Goal: Task Accomplishment & Management: Complete application form

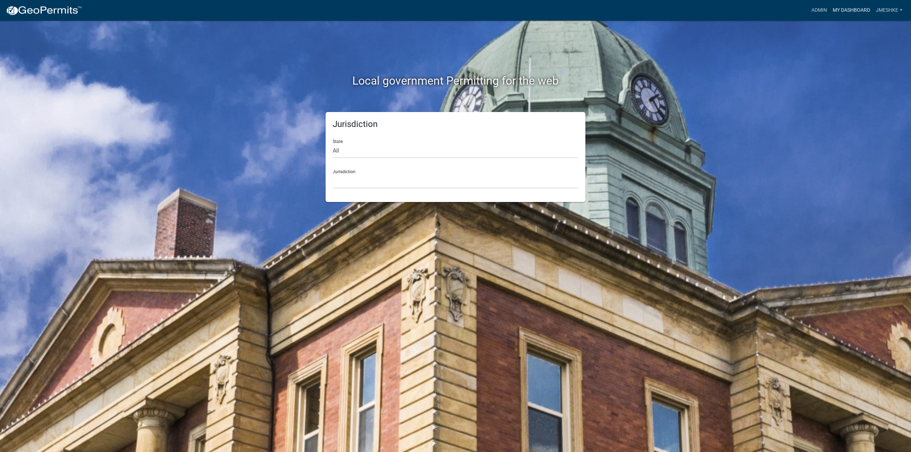
click at [844, 10] on link "My Dashboard" at bounding box center [851, 11] width 43 height 14
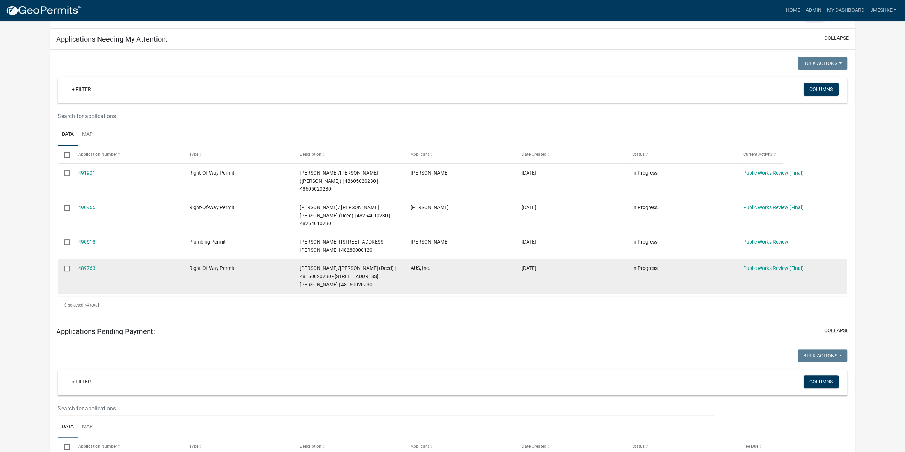
scroll to position [107, 0]
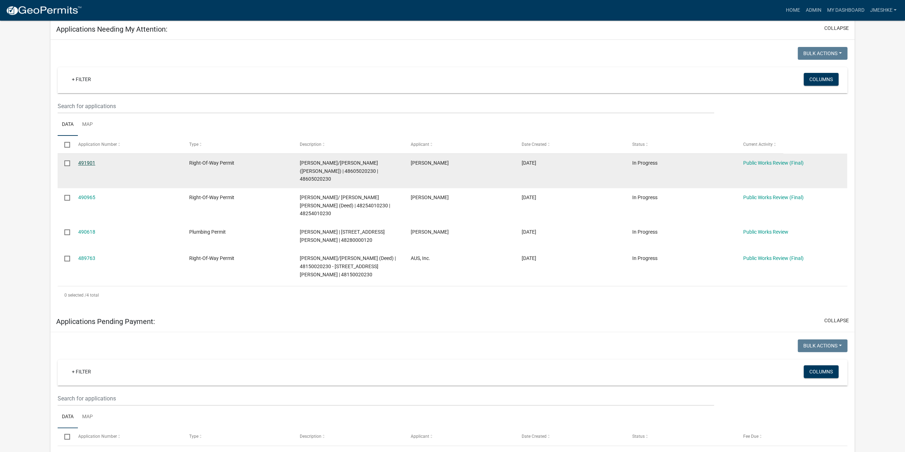
click at [92, 162] on link "491901" at bounding box center [86, 163] width 17 height 6
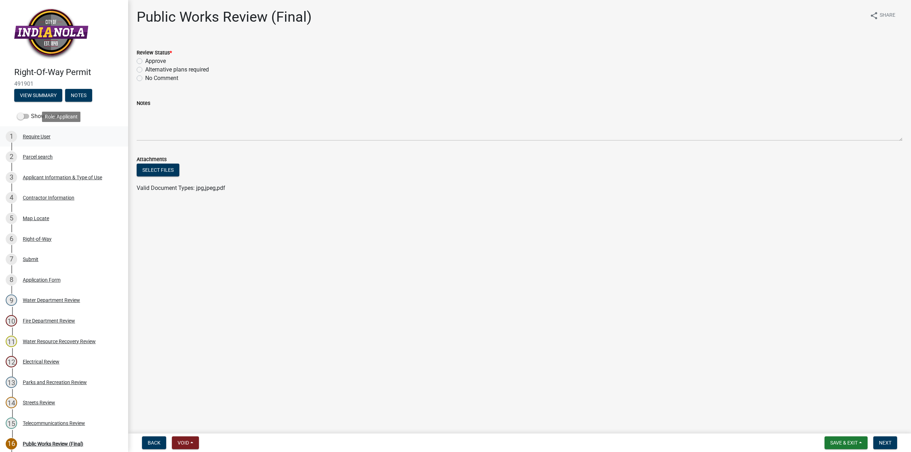
click at [43, 136] on div "Require User" at bounding box center [37, 136] width 28 height 5
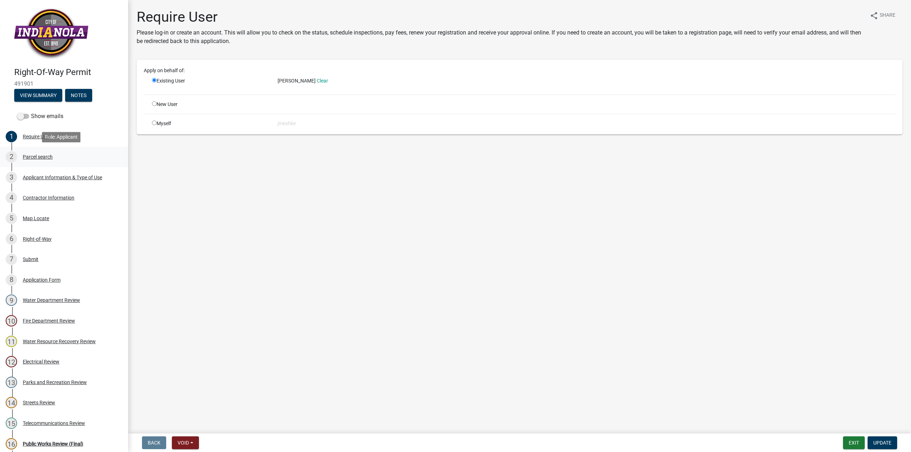
click at [39, 159] on div "Parcel search" at bounding box center [38, 156] width 30 height 5
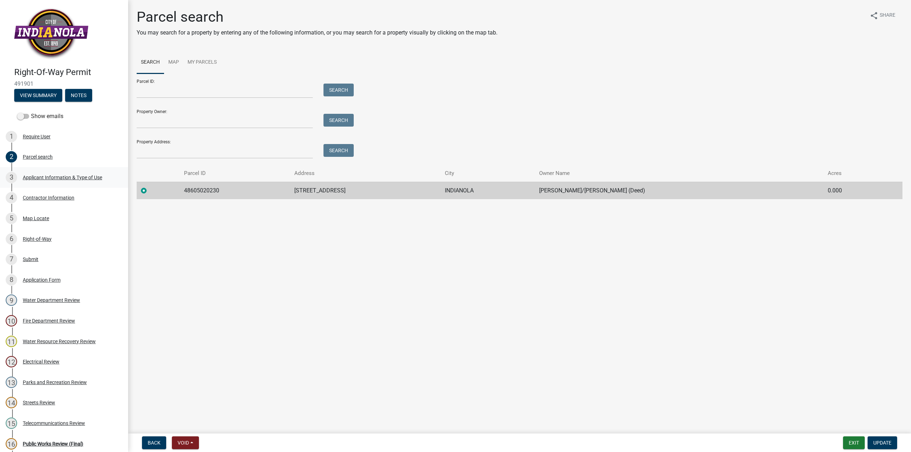
click at [39, 180] on div "3 Applicant Information & Type of Use" at bounding box center [61, 177] width 111 height 11
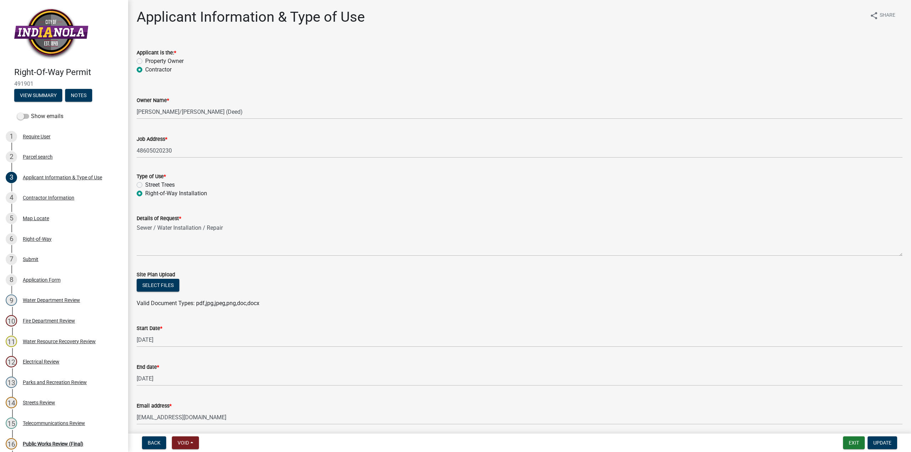
scroll to position [27, 0]
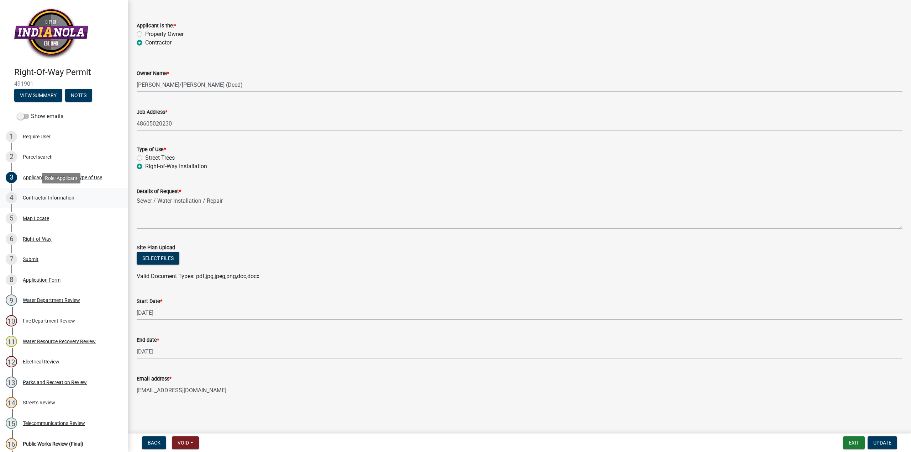
click at [60, 197] on div "Contractor Information" at bounding box center [49, 197] width 52 height 5
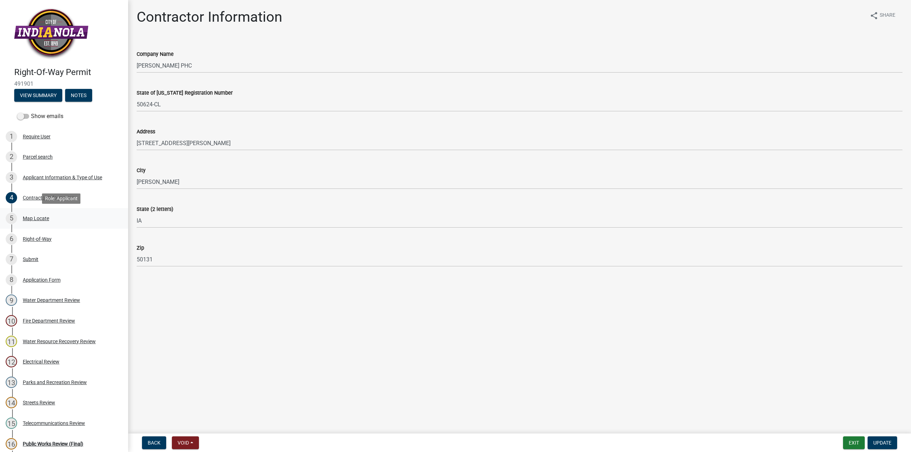
click at [35, 221] on div "Map Locate" at bounding box center [36, 218] width 26 height 5
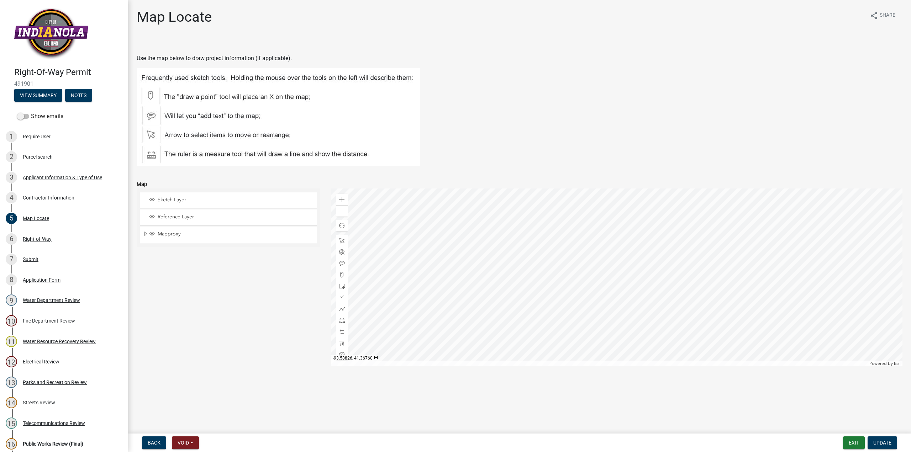
click at [570, 288] on div at bounding box center [617, 278] width 572 height 178
click at [33, 242] on div "Right-of-Way" at bounding box center [37, 239] width 29 height 5
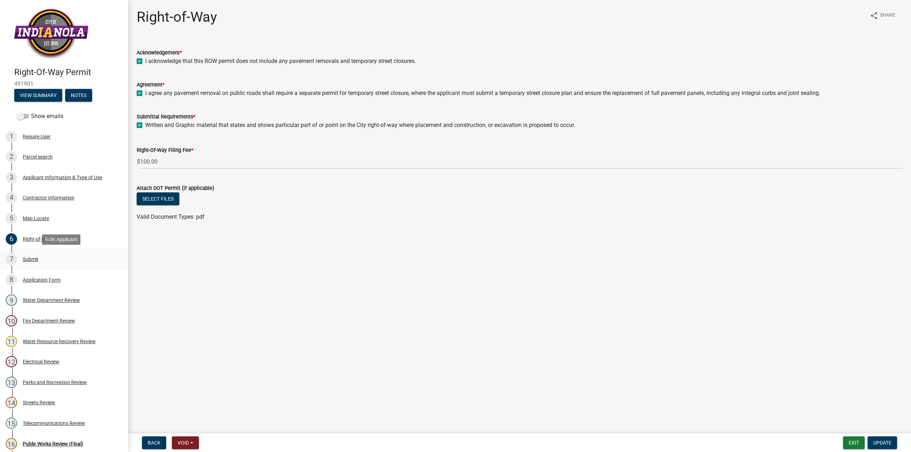
click at [37, 256] on div "7 Submit" at bounding box center [61, 259] width 111 height 11
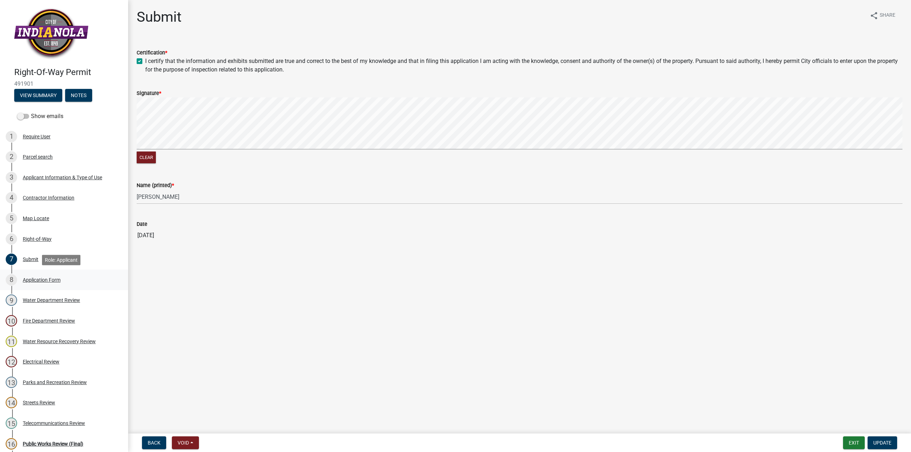
click at [61, 279] on div "8 Application Form" at bounding box center [61, 279] width 111 height 11
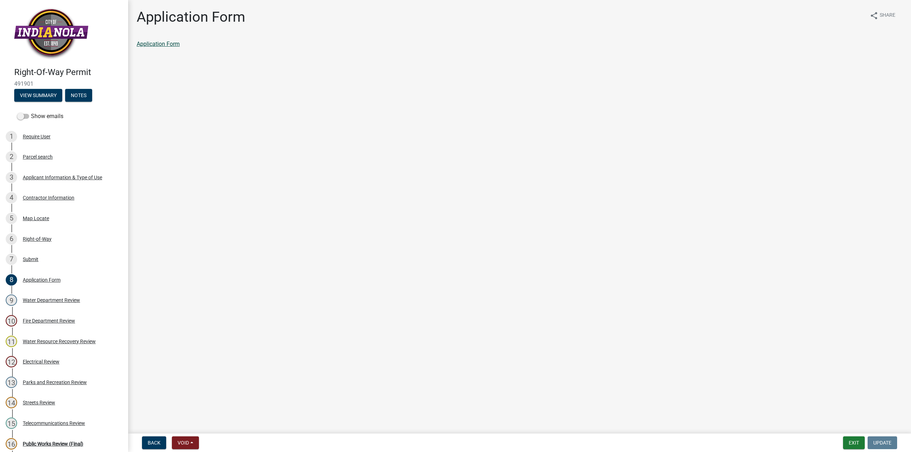
click at [157, 45] on link "Application Form" at bounding box center [158, 44] width 43 height 7
click at [63, 296] on div "9 Water Department Review" at bounding box center [61, 300] width 111 height 11
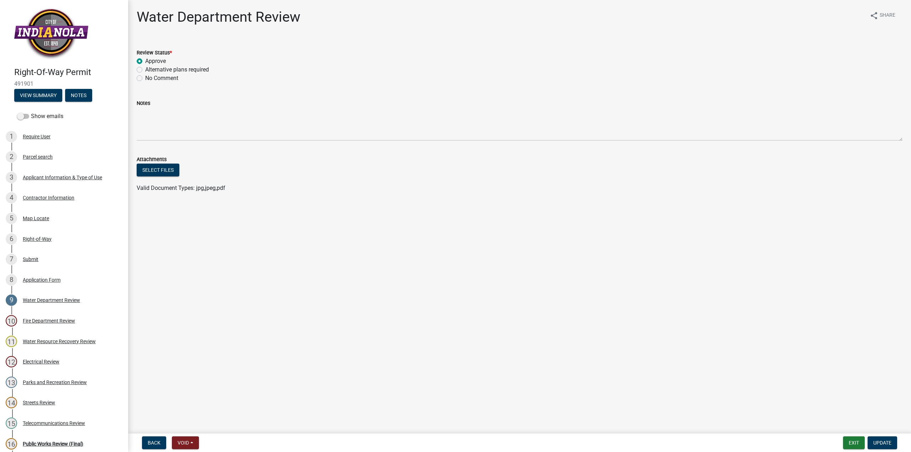
click at [175, 186] on span "Valid Document Types: jpg,jpeg,pdf" at bounding box center [181, 188] width 89 height 7
click at [49, 281] on div "Application Form" at bounding box center [42, 279] width 38 height 5
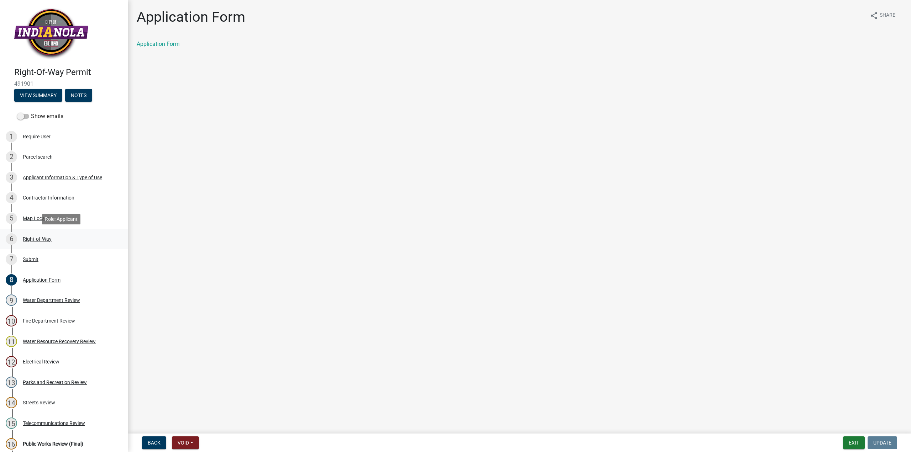
click at [44, 243] on div "6 Right-of-Way" at bounding box center [61, 238] width 111 height 11
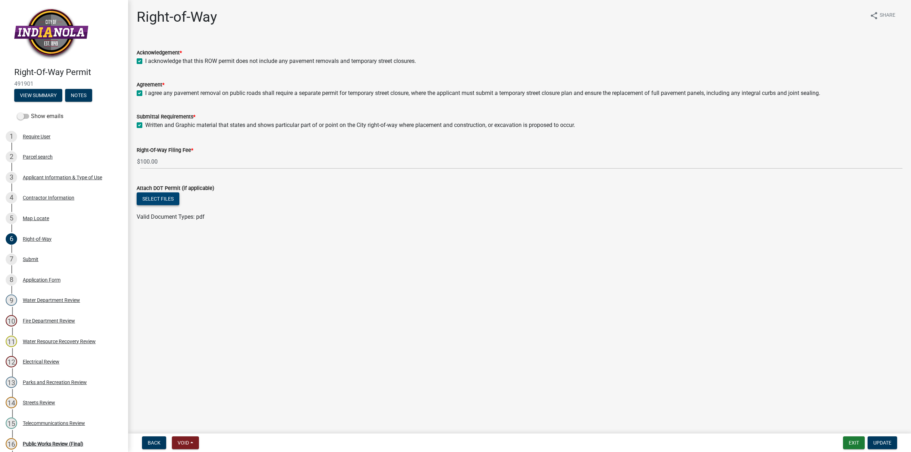
click at [160, 199] on button "Select files" at bounding box center [158, 198] width 43 height 13
click at [47, 220] on div "Map Locate" at bounding box center [36, 218] width 26 height 5
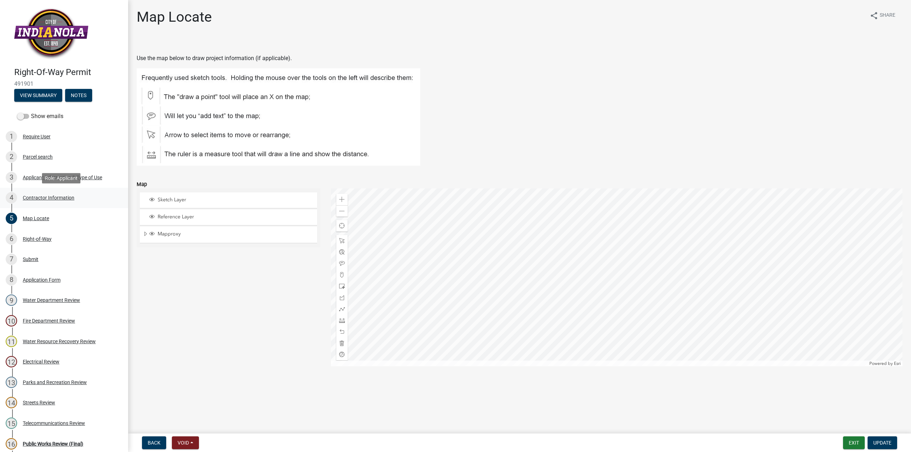
click at [67, 200] on div "Contractor Information" at bounding box center [49, 197] width 52 height 5
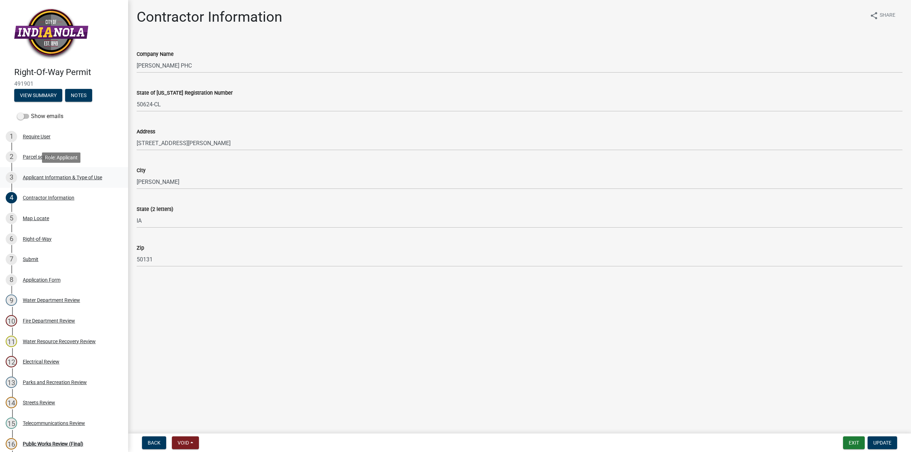
click at [89, 179] on div "Applicant Information & Type of Use" at bounding box center [62, 177] width 79 height 5
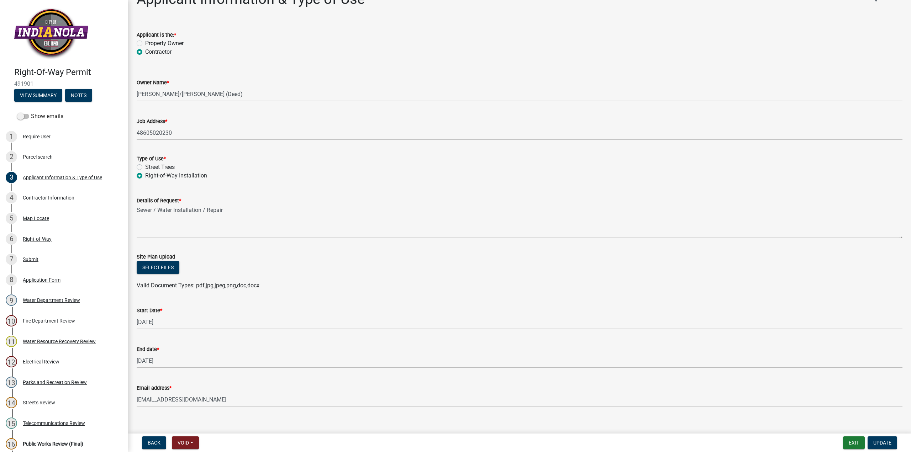
scroll to position [27, 0]
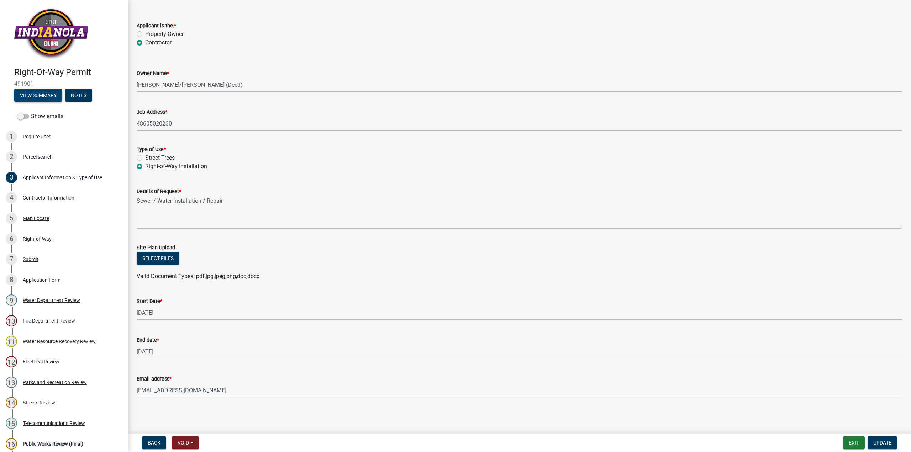
click at [43, 96] on button "View Summary" at bounding box center [38, 95] width 48 height 13
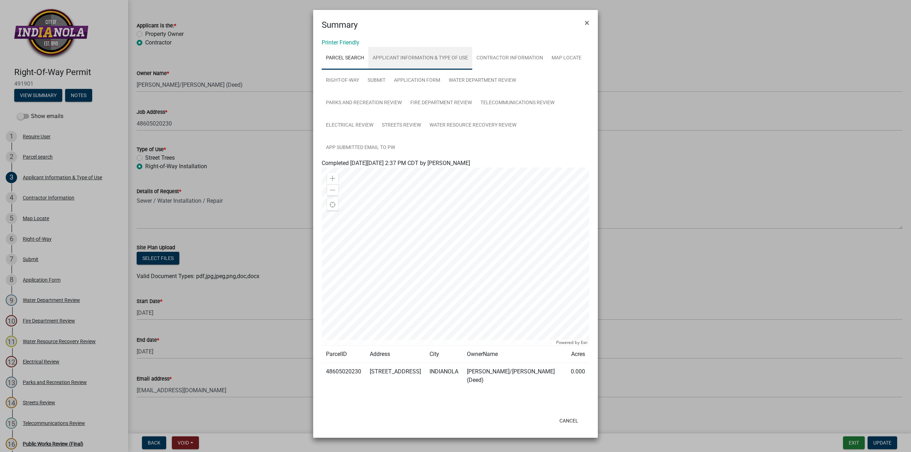
click at [420, 57] on link "Applicant Information & Type of Use" at bounding box center [420, 58] width 104 height 23
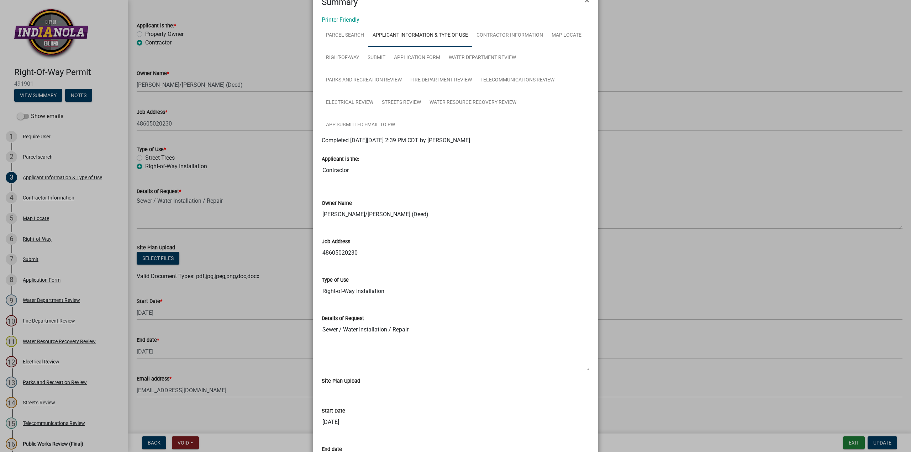
scroll to position [0, 0]
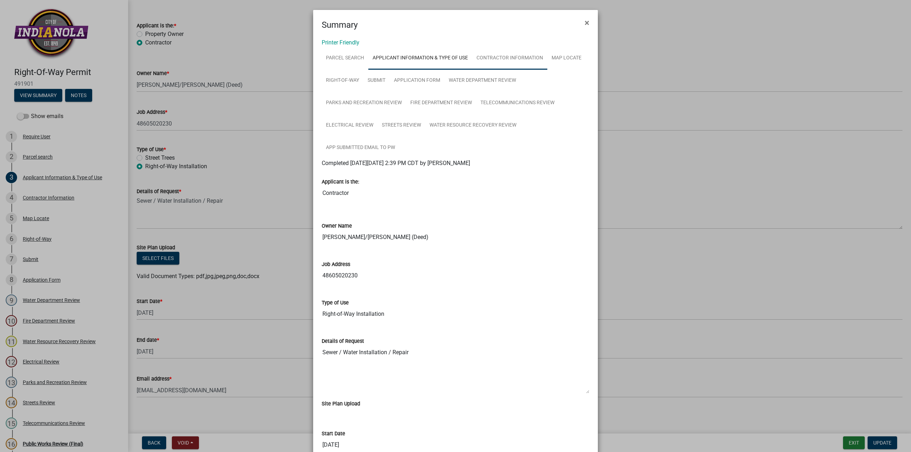
click at [493, 54] on link "Contractor Information" at bounding box center [509, 58] width 75 height 23
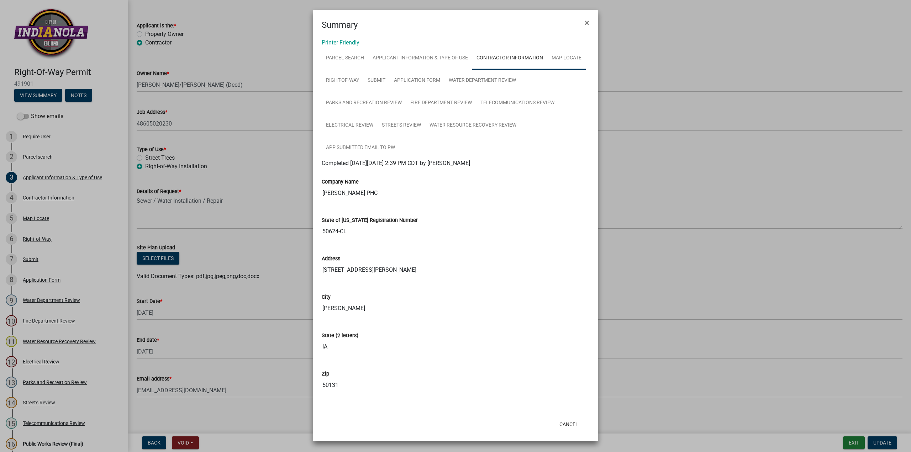
click at [562, 47] on div "Printer Friendly Parcel search Applicant Information & Type of Use Contractor I…" at bounding box center [455, 223] width 285 height 384
click at [351, 75] on link "Right-of-Way" at bounding box center [343, 80] width 42 height 23
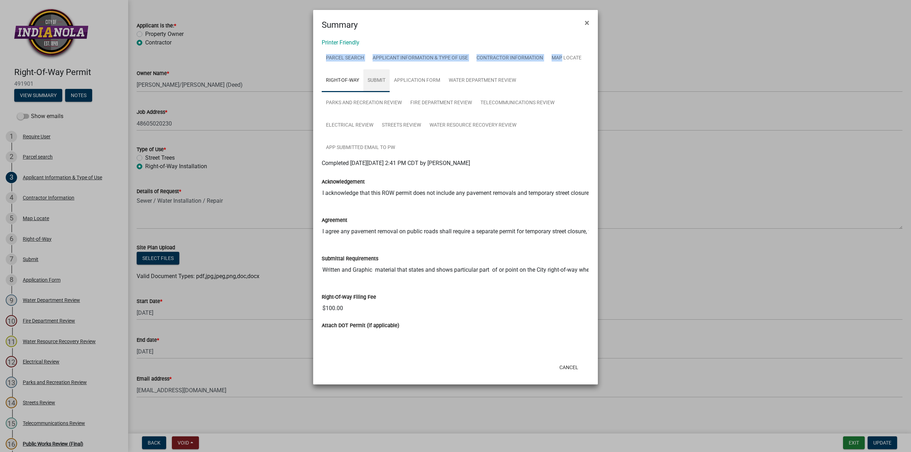
click at [372, 74] on link "Submit" at bounding box center [376, 80] width 26 height 23
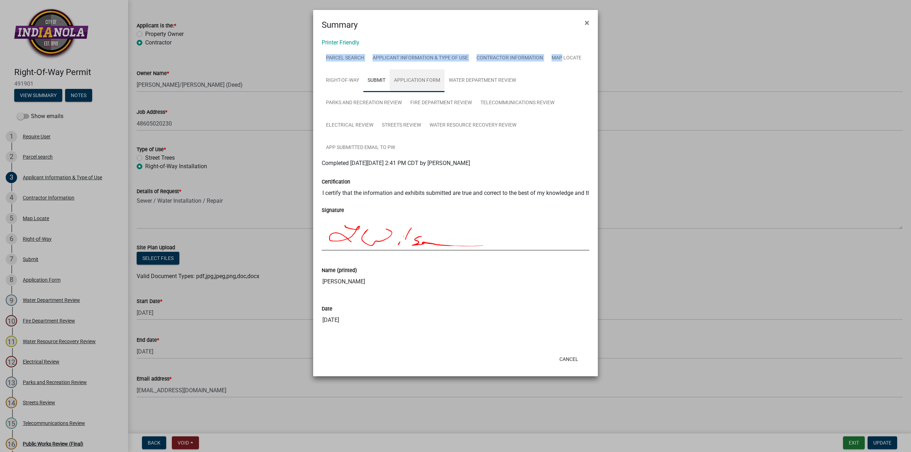
click at [407, 78] on link "Application Form" at bounding box center [417, 80] width 55 height 23
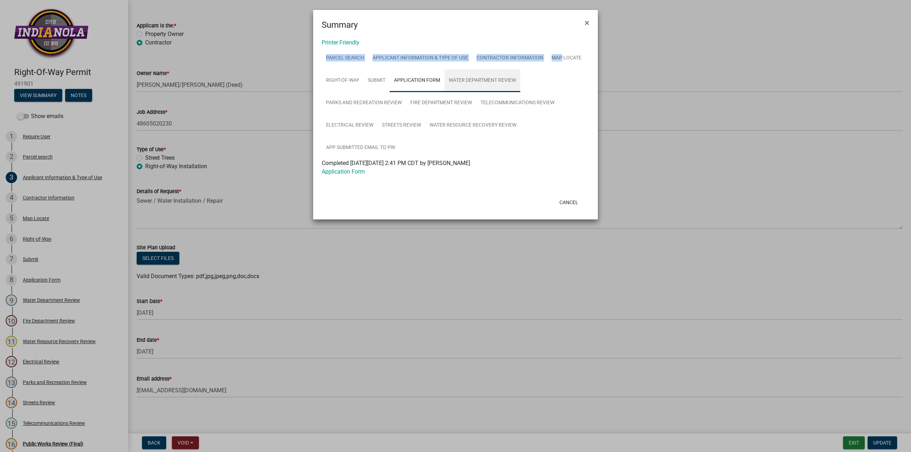
click at [482, 84] on link "Water Department Review" at bounding box center [482, 80] width 76 height 23
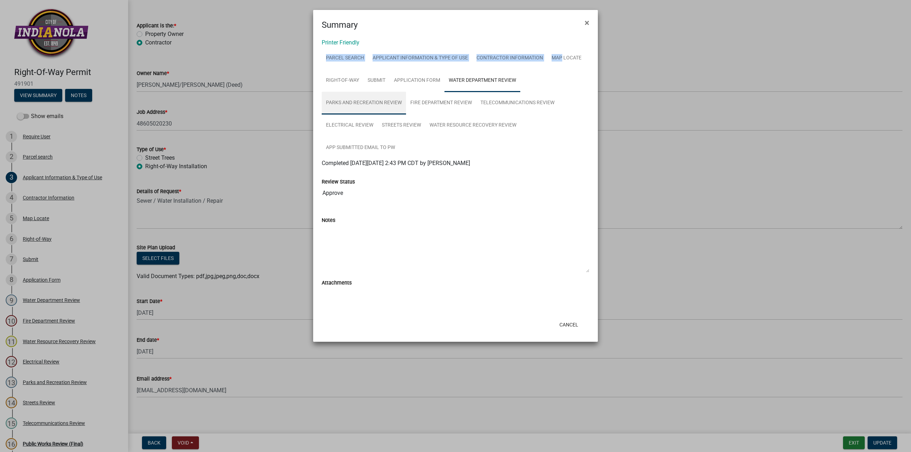
click at [343, 99] on link "Parks and Recreation Review" at bounding box center [364, 103] width 84 height 23
click at [444, 104] on link "Fire Department Review" at bounding box center [441, 103] width 70 height 23
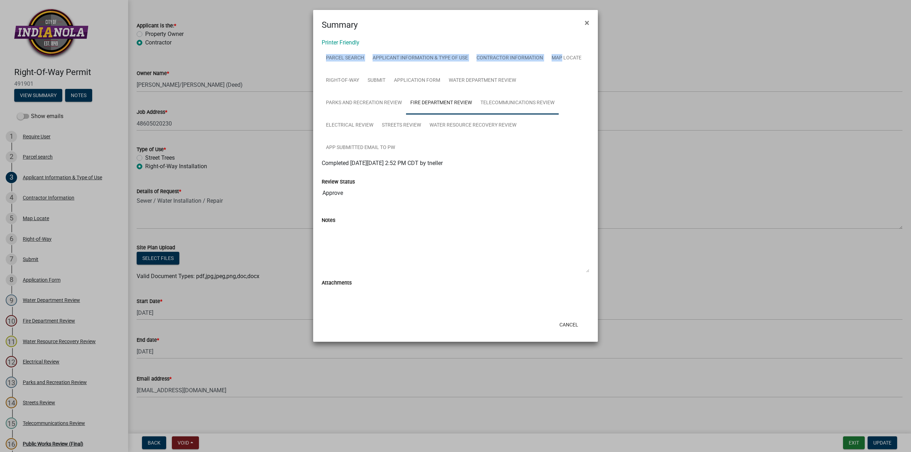
click at [507, 106] on link "Telecommunications Review" at bounding box center [517, 103] width 83 height 23
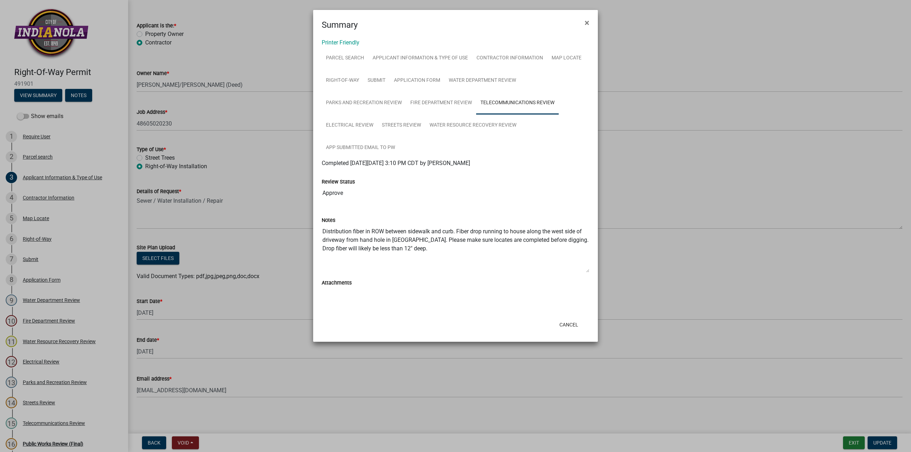
drag, startPoint x: 358, startPoint y: 236, endPoint x: 405, endPoint y: 232, distance: 47.5
click at [405, 232] on textarea "Distribution fiber in ROW between sidewalk and curb. Fiber drop running to hous…" at bounding box center [456, 248] width 268 height 48
drag, startPoint x: 405, startPoint y: 232, endPoint x: 402, endPoint y: 234, distance: 4.0
click at [405, 232] on textarea "Distribution fiber in ROW between sidewalk and curb. Fiber drop running to hous…" at bounding box center [456, 248] width 268 height 48
click at [398, 258] on textarea "Distribution fiber in ROW between sidewalk and curb. Fiber drop running to hous…" at bounding box center [456, 248] width 268 height 48
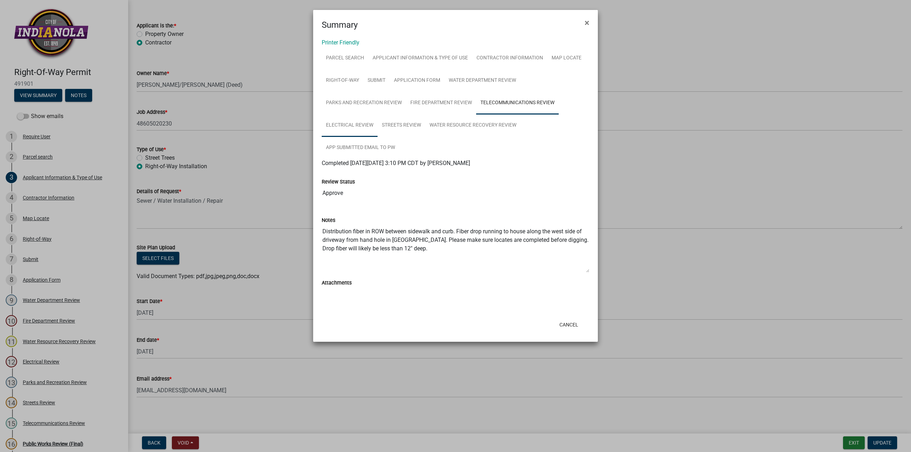
click at [358, 126] on link "Electrical Review" at bounding box center [350, 125] width 56 height 23
drag, startPoint x: 354, startPoint y: 232, endPoint x: 419, endPoint y: 231, distance: 65.1
click at [419, 231] on textarea "Underground electric facilities in the proposed area. Use extreme caution." at bounding box center [456, 248] width 268 height 48
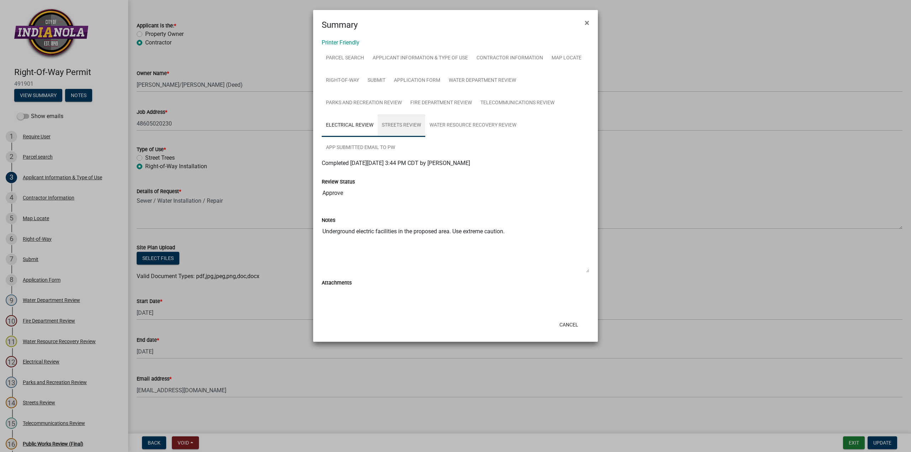
click at [394, 118] on link "Streets Review" at bounding box center [401, 125] width 48 height 23
click at [470, 126] on link "Water Resource Recovery Review" at bounding box center [472, 125] width 95 height 23
click at [370, 124] on link "Electrical Review" at bounding box center [350, 125] width 56 height 23
click at [565, 323] on button "Cancel" at bounding box center [569, 324] width 30 height 13
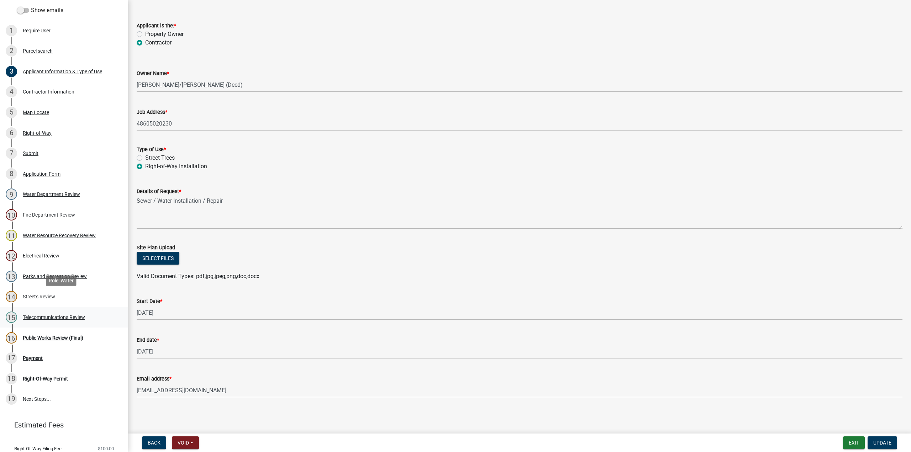
scroll to position [129, 0]
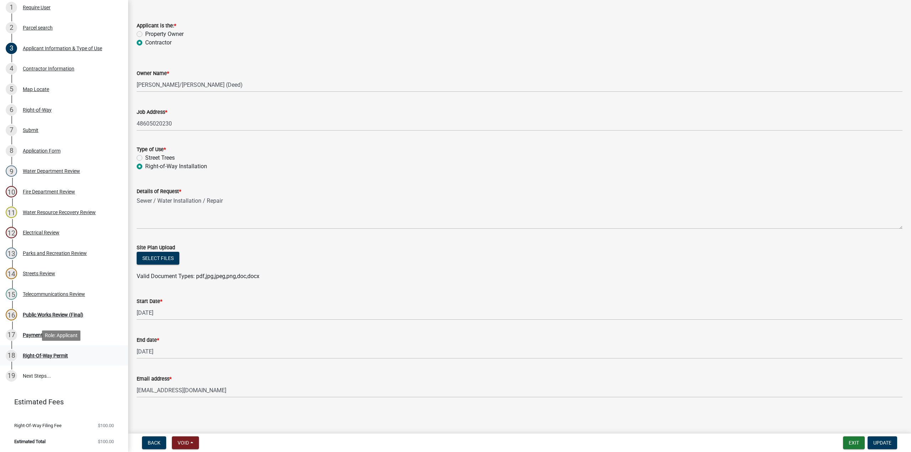
click at [54, 357] on div "Right-Of-Way Permit" at bounding box center [45, 355] width 45 height 5
click at [57, 314] on div "Public Works Review (Final)" at bounding box center [53, 314] width 60 height 5
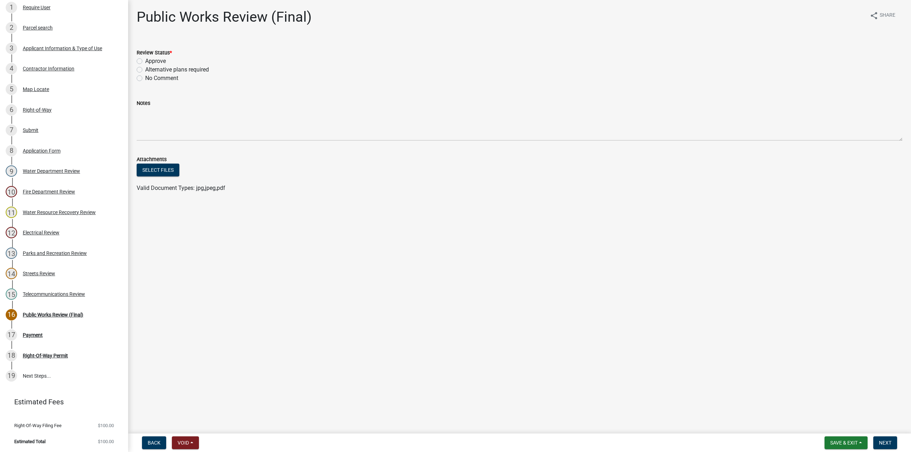
click at [145, 61] on label "Approve" at bounding box center [155, 61] width 21 height 9
click at [145, 61] on input "Approve" at bounding box center [147, 59] width 5 height 5
radio input "true"
click at [885, 441] on span "Next" at bounding box center [885, 443] width 12 height 6
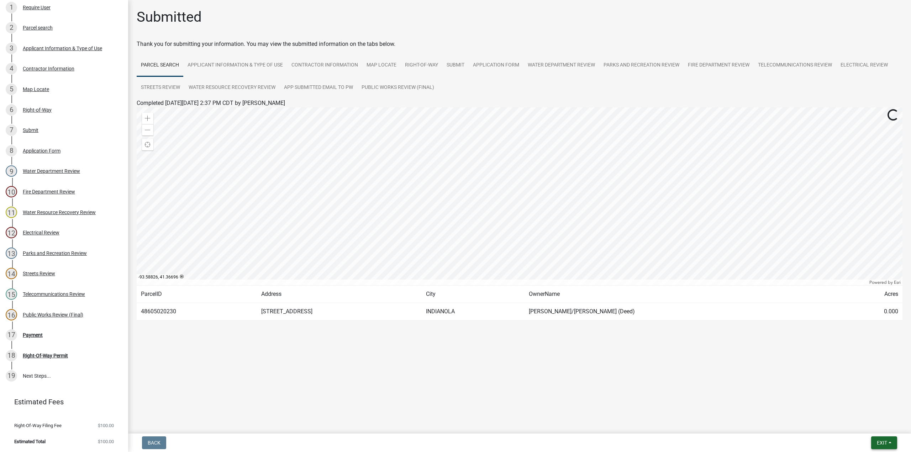
click at [888, 441] on button "Exit" at bounding box center [884, 442] width 26 height 13
click at [865, 421] on button "Save & Exit" at bounding box center [868, 424] width 57 height 17
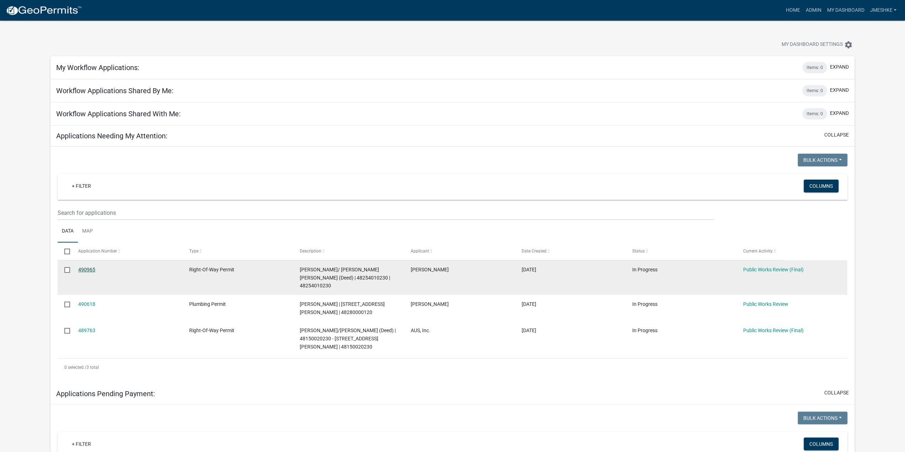
click at [91, 268] on link "490965" at bounding box center [86, 270] width 17 height 6
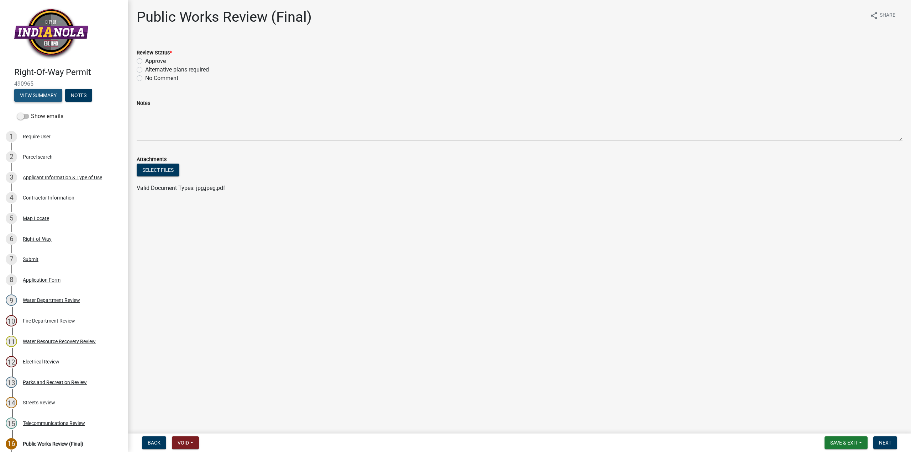
click at [51, 99] on button "View Summary" at bounding box center [38, 95] width 48 height 13
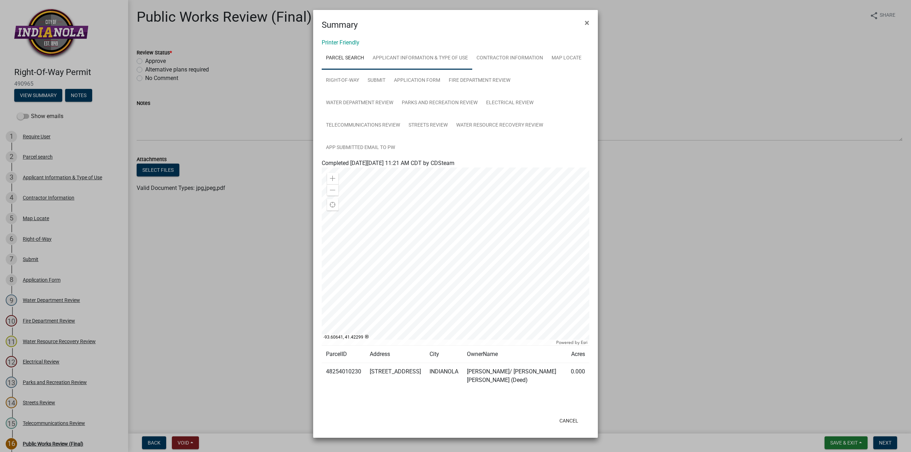
click at [411, 58] on link "Applicant Information & Type of Use" at bounding box center [420, 58] width 104 height 23
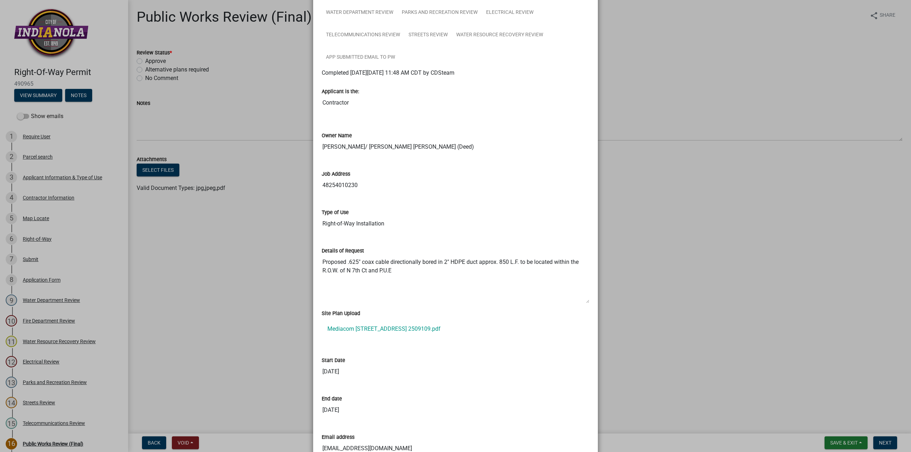
scroll to position [107, 0]
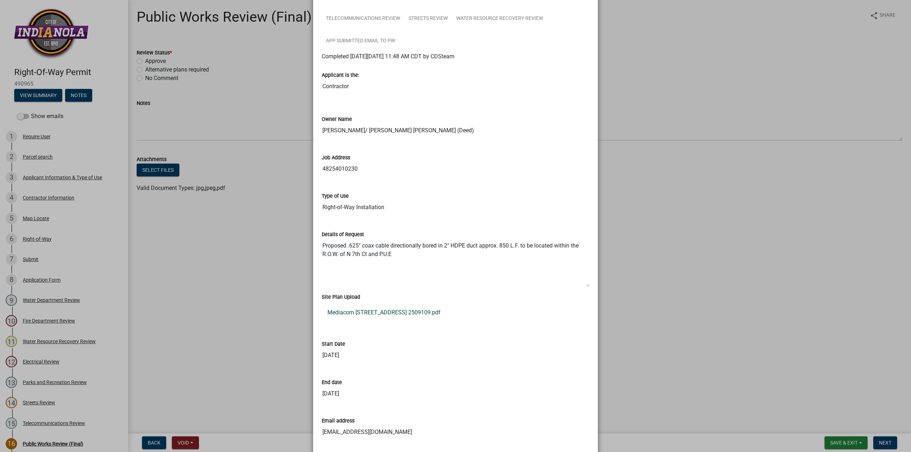
click at [375, 313] on link "Mediacom [STREET_ADDRESS] 2509109.pdf" at bounding box center [456, 312] width 268 height 17
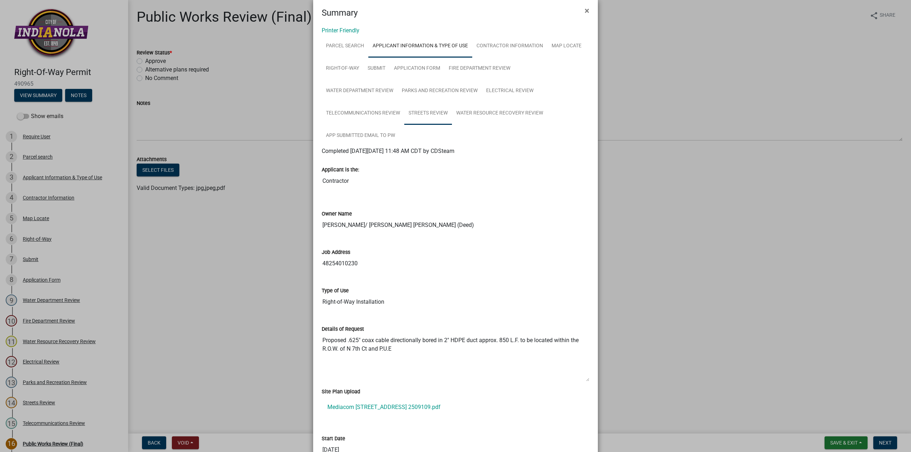
scroll to position [0, 0]
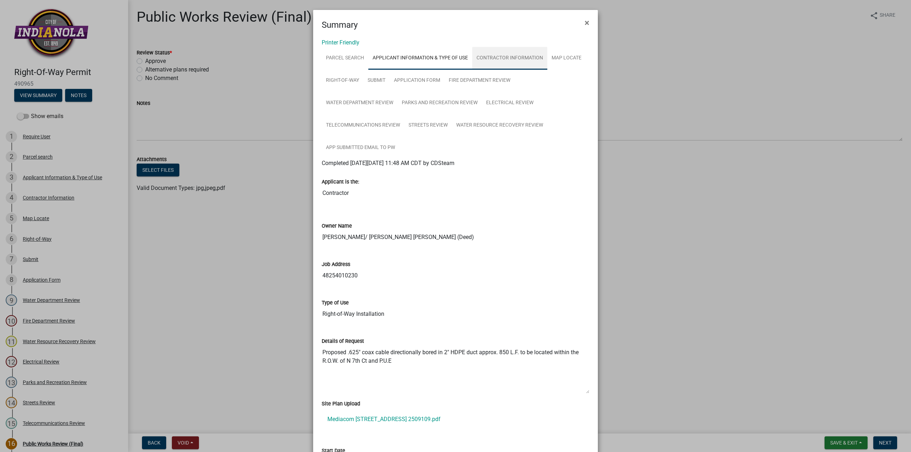
click at [491, 60] on link "Contractor Information" at bounding box center [509, 58] width 75 height 23
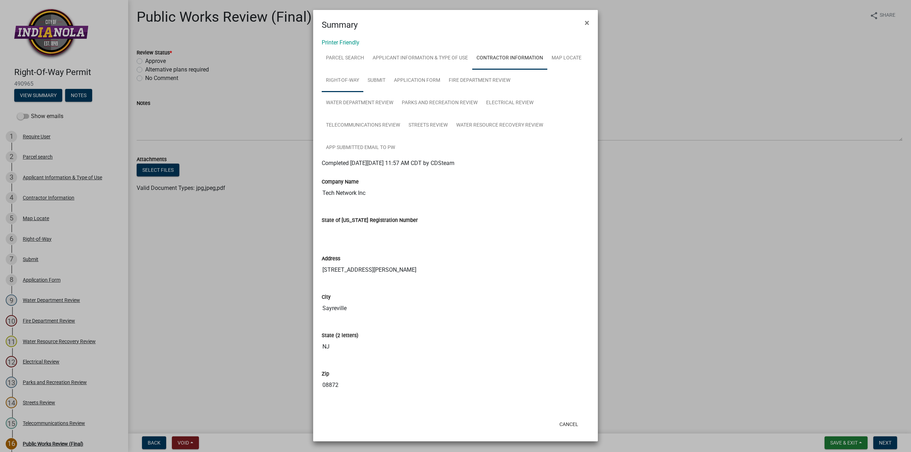
click at [354, 82] on link "Right-of-Way" at bounding box center [343, 80] width 42 height 23
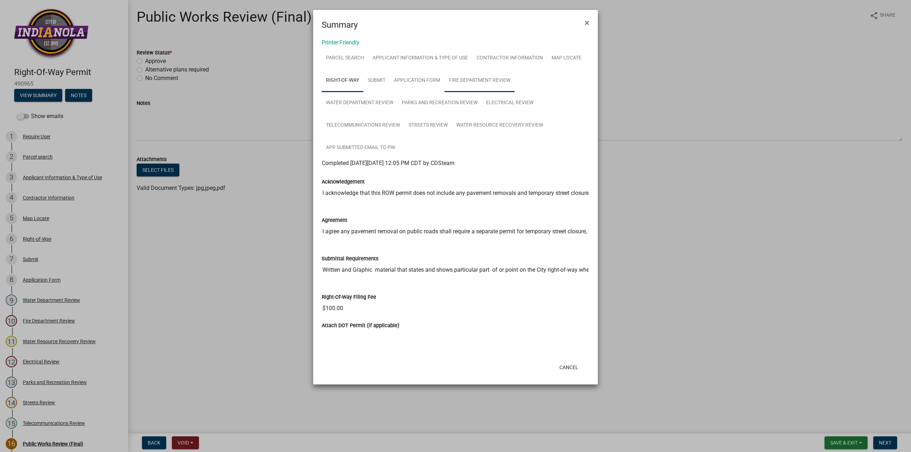
click at [457, 80] on link "Fire Department Review" at bounding box center [479, 80] width 70 height 23
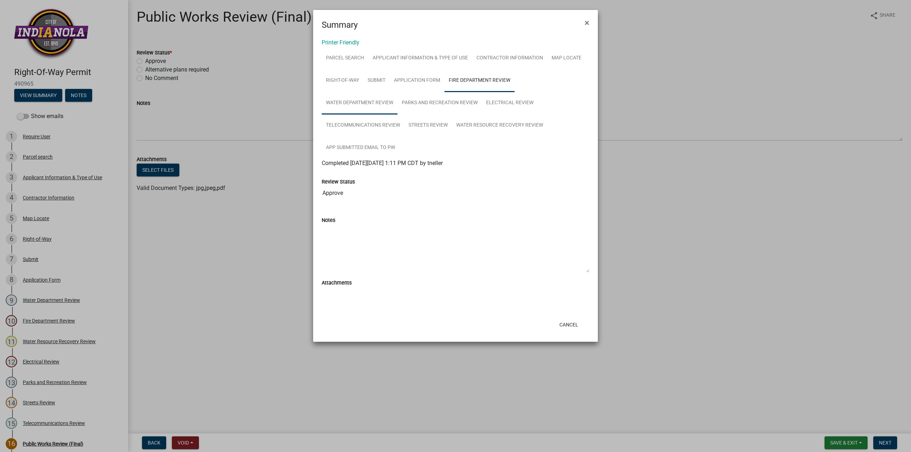
click at [356, 100] on link "Water Department Review" at bounding box center [360, 103] width 76 height 23
click at [429, 98] on link "Parks and Recreation Review" at bounding box center [439, 103] width 84 height 23
click at [517, 99] on link "Electrical Review" at bounding box center [510, 103] width 56 height 23
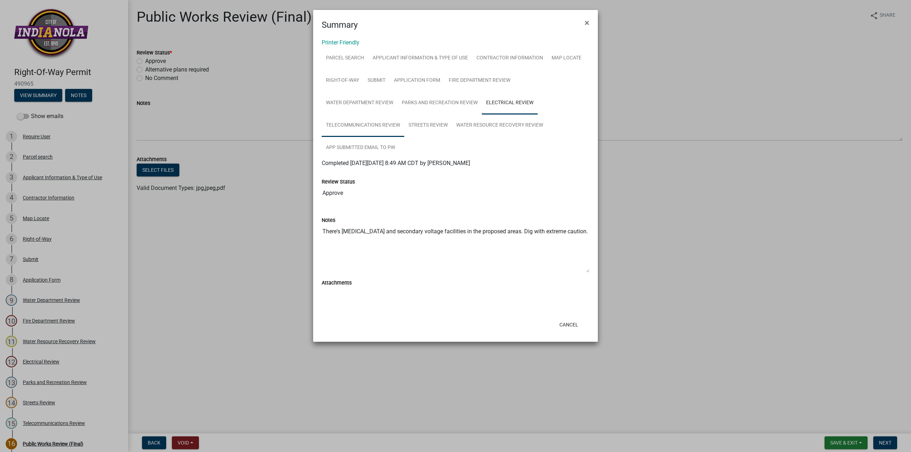
click at [348, 125] on link "Telecommunications Review" at bounding box center [363, 125] width 83 height 23
click at [430, 130] on link "Streets Review" at bounding box center [428, 125] width 48 height 23
click at [496, 123] on link "Water Resource Recovery Review" at bounding box center [499, 125] width 95 height 23
click at [586, 24] on span "×" at bounding box center [586, 23] width 5 height 10
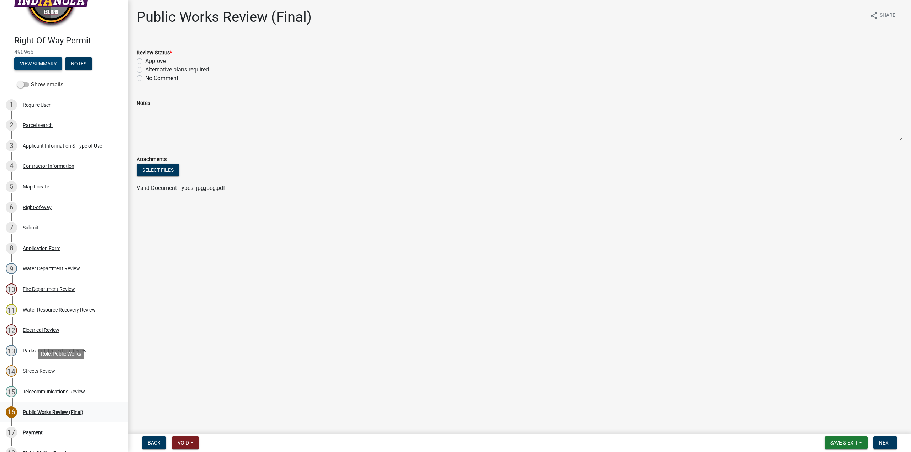
scroll to position [71, 0]
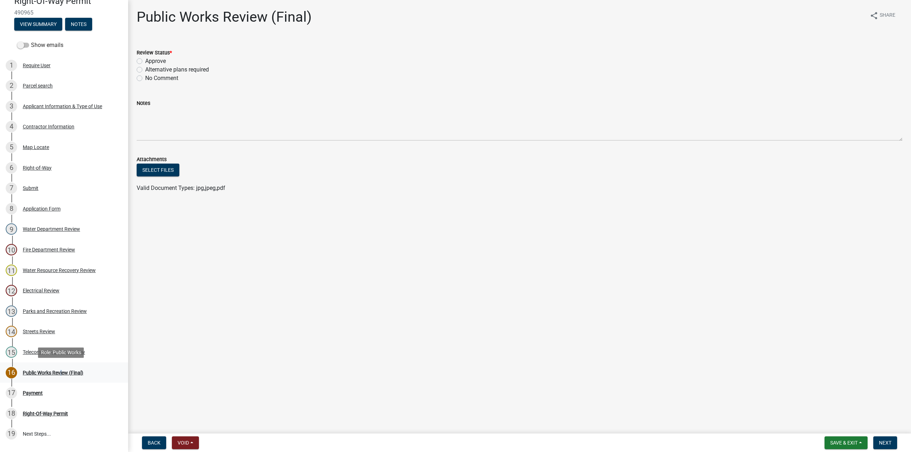
click at [60, 373] on div "Public Works Review (Final)" at bounding box center [53, 372] width 60 height 5
click at [71, 372] on div "Public Works Review (Final)" at bounding box center [53, 372] width 60 height 5
click at [160, 59] on label "Approve" at bounding box center [155, 61] width 21 height 9
click at [150, 59] on input "Approve" at bounding box center [147, 59] width 5 height 5
radio input "true"
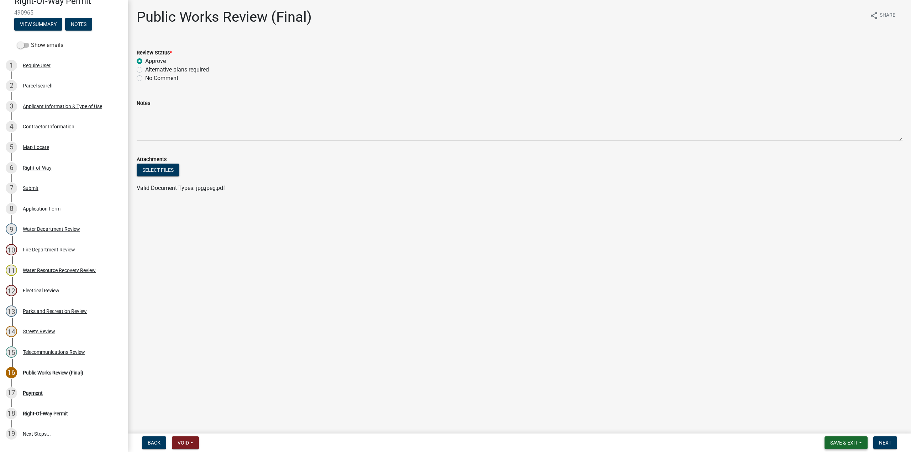
click at [825, 439] on button "Save & Exit" at bounding box center [845, 442] width 43 height 13
click at [720, 414] on main "Public Works Review (Final) share Share Review Status * Approve Alternative pla…" at bounding box center [519, 215] width 783 height 431
click at [880, 443] on span "Next" at bounding box center [885, 443] width 12 height 6
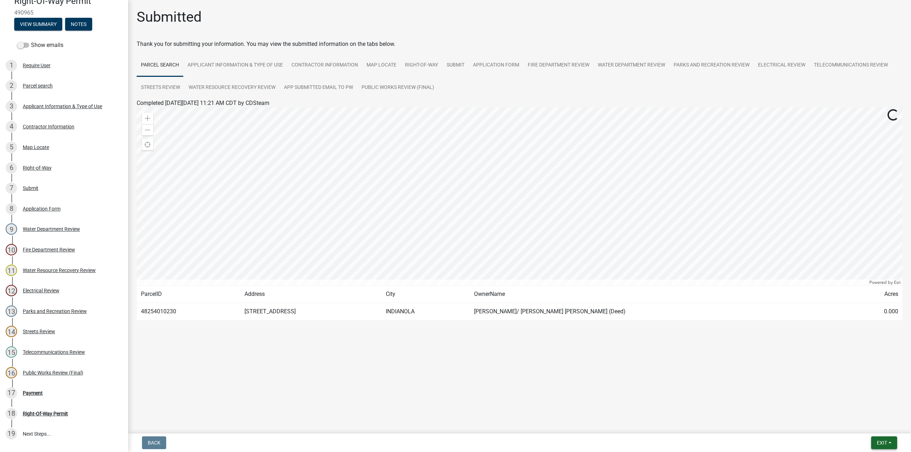
click at [873, 444] on button "Exit" at bounding box center [884, 442] width 26 height 13
click at [863, 427] on button "Save & Exit" at bounding box center [868, 424] width 57 height 17
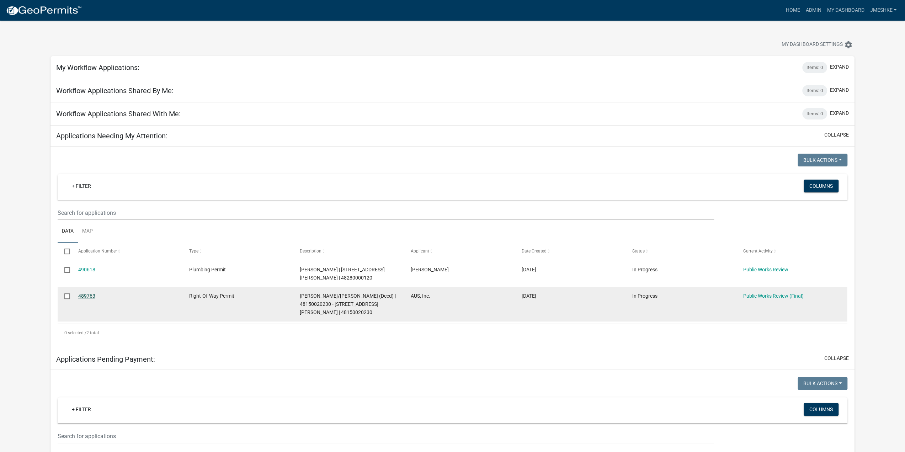
click at [82, 296] on link "489763" at bounding box center [86, 296] width 17 height 6
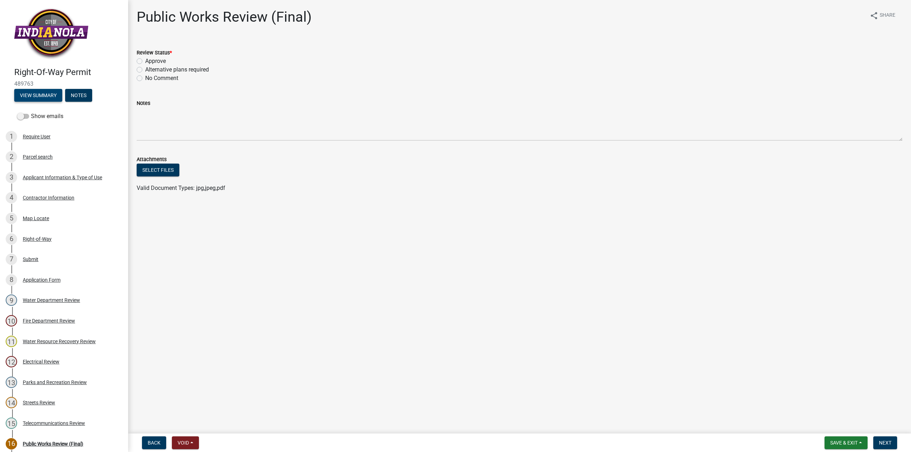
click at [49, 97] on button "View Summary" at bounding box center [38, 95] width 48 height 13
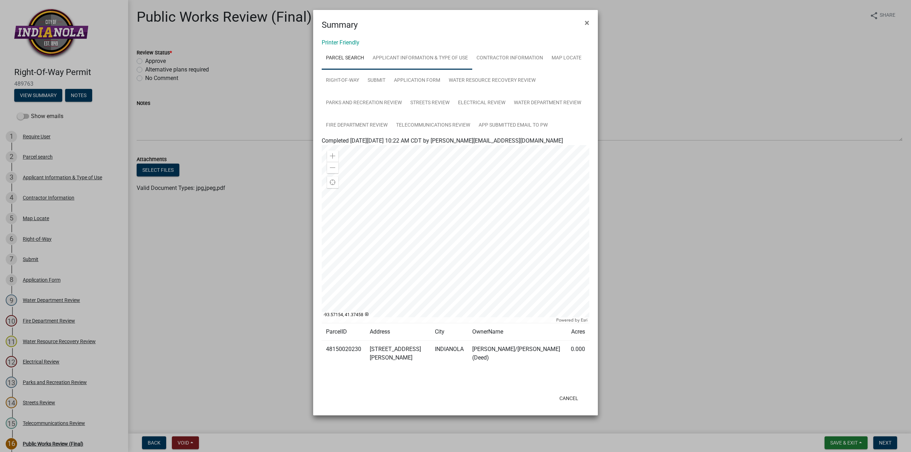
click at [470, 56] on link "Applicant Information & Type of Use" at bounding box center [420, 58] width 104 height 23
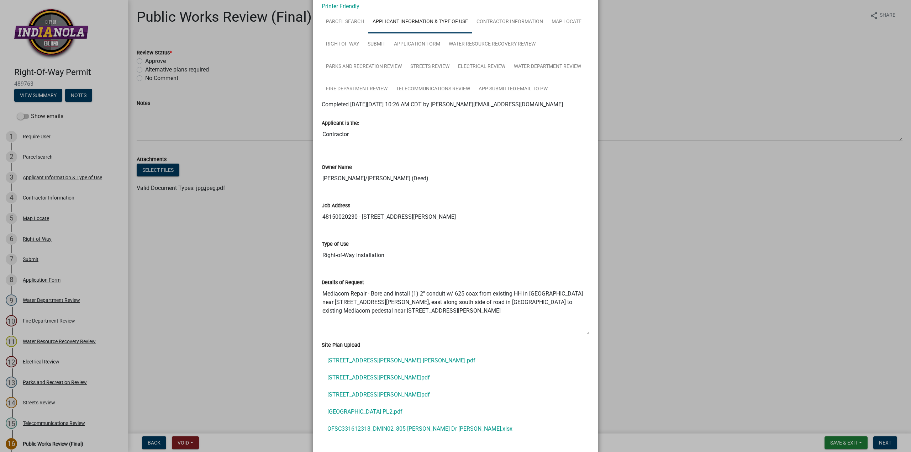
scroll to position [36, 0]
click at [507, 25] on link "Contractor Information" at bounding box center [509, 22] width 75 height 23
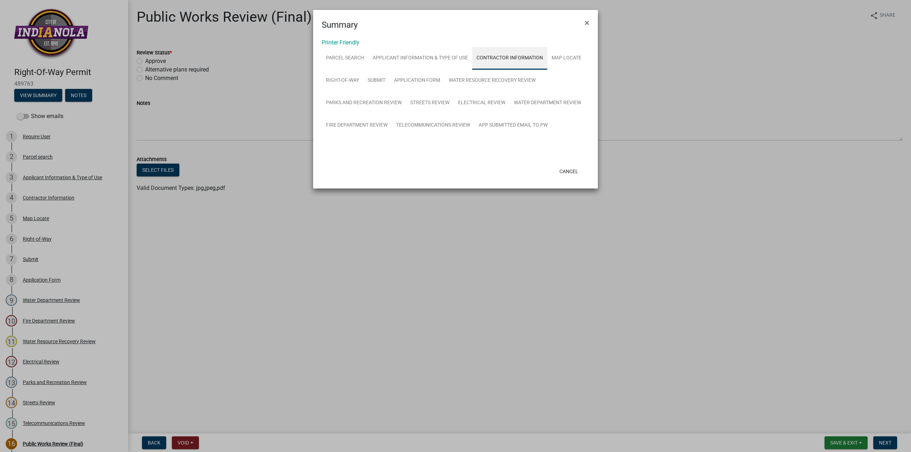
scroll to position [0, 0]
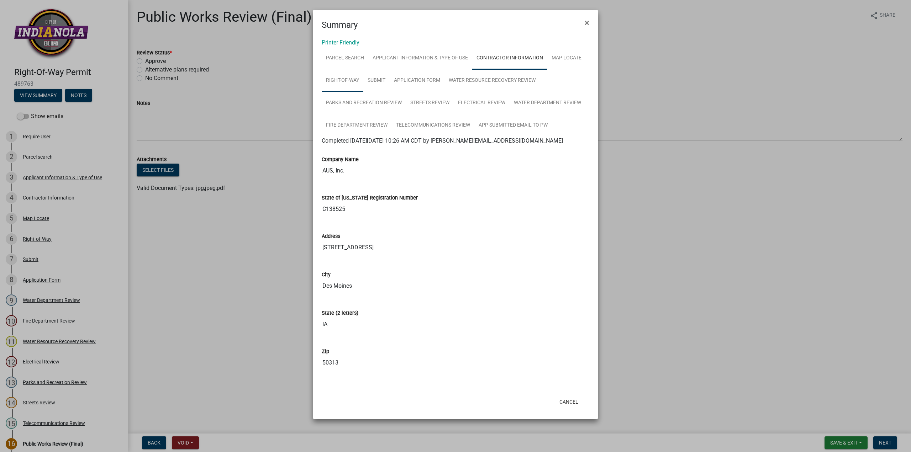
click at [356, 81] on link "Right-of-Way" at bounding box center [343, 80] width 42 height 23
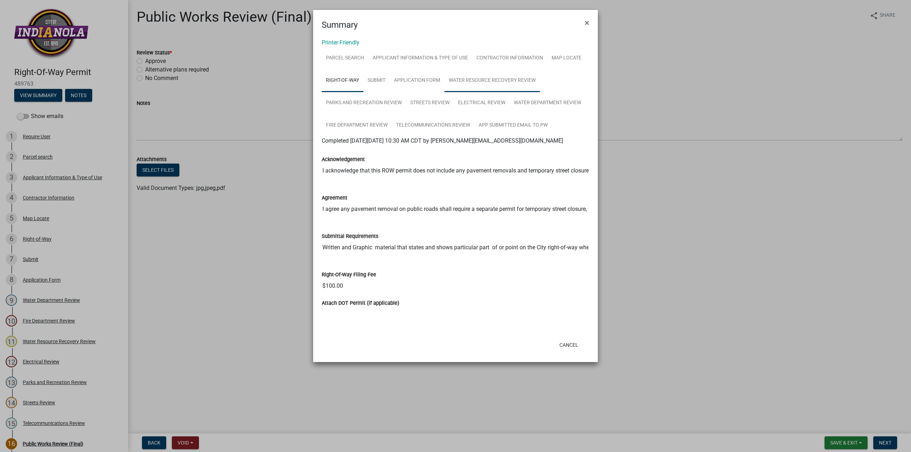
click at [469, 78] on link "Water Resource Recovery Review" at bounding box center [491, 80] width 95 height 23
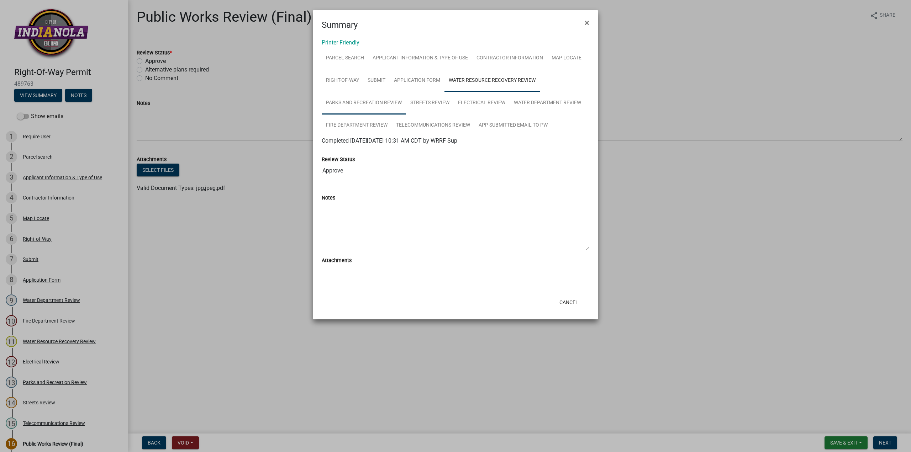
click at [365, 101] on link "Parks and Recreation Review" at bounding box center [364, 103] width 84 height 23
click at [433, 106] on link "Streets Review" at bounding box center [430, 103] width 48 height 23
click at [482, 105] on link "Electrical Review" at bounding box center [482, 103] width 56 height 23
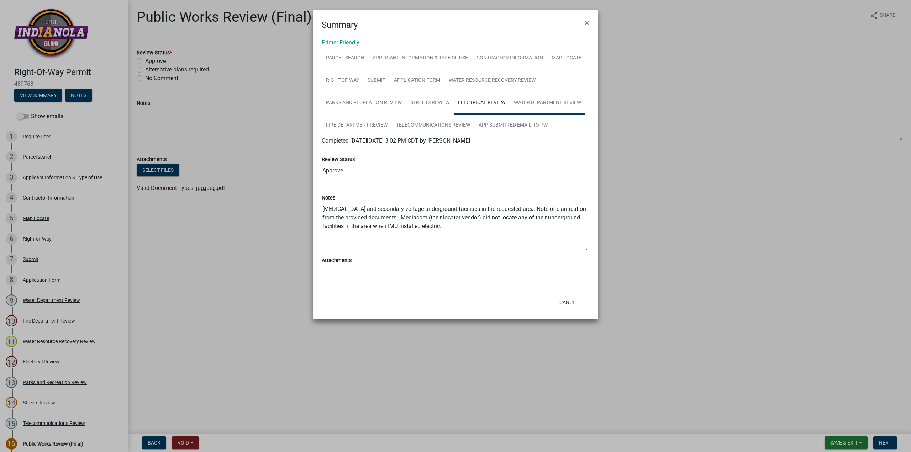
click at [541, 105] on link "Water Department Review" at bounding box center [547, 103] width 76 height 23
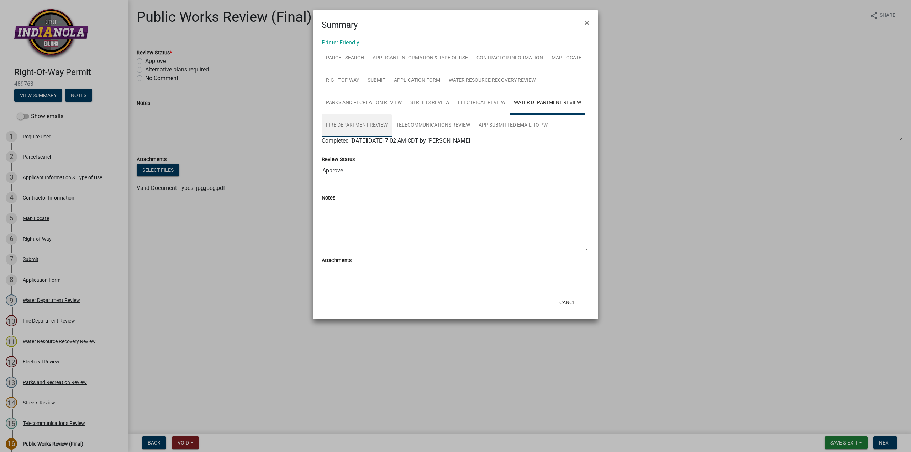
click at [349, 126] on link "Fire Department Review" at bounding box center [357, 125] width 70 height 23
click at [432, 128] on link "Telecommunications Review" at bounding box center [433, 125] width 83 height 23
click at [586, 24] on span "×" at bounding box center [586, 23] width 5 height 10
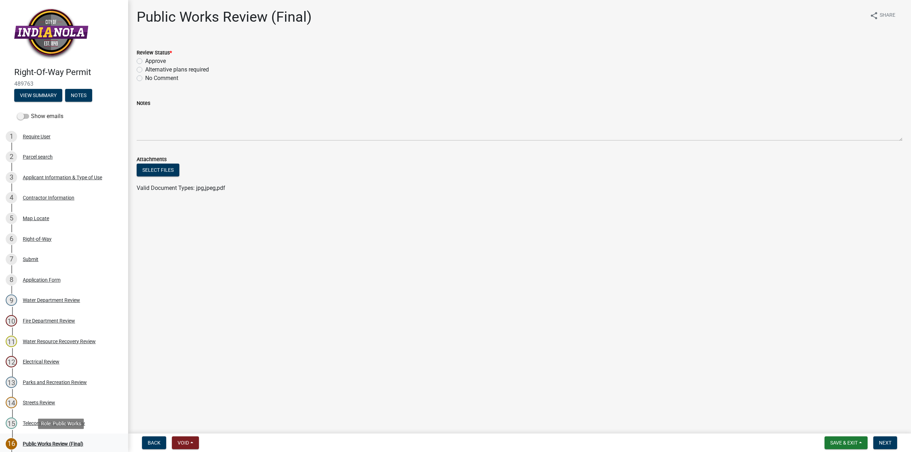
click at [60, 439] on div "16 Public Works Review (Final)" at bounding box center [61, 443] width 111 height 11
click at [153, 58] on label "Approve" at bounding box center [155, 61] width 21 height 9
click at [150, 58] on input "Approve" at bounding box center [147, 59] width 5 height 5
radio input "true"
click at [888, 440] on span "Next" at bounding box center [885, 443] width 12 height 6
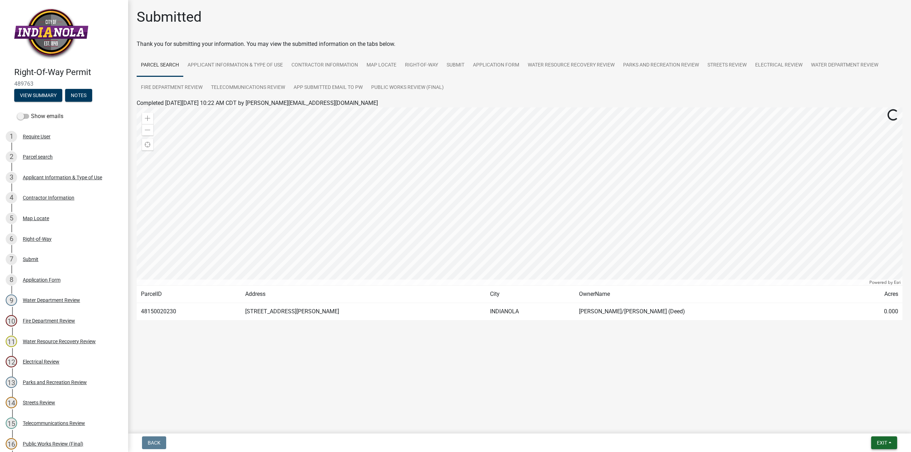
click at [894, 441] on button "Exit" at bounding box center [884, 442] width 26 height 13
click at [868, 426] on button "Save & Exit" at bounding box center [868, 424] width 57 height 17
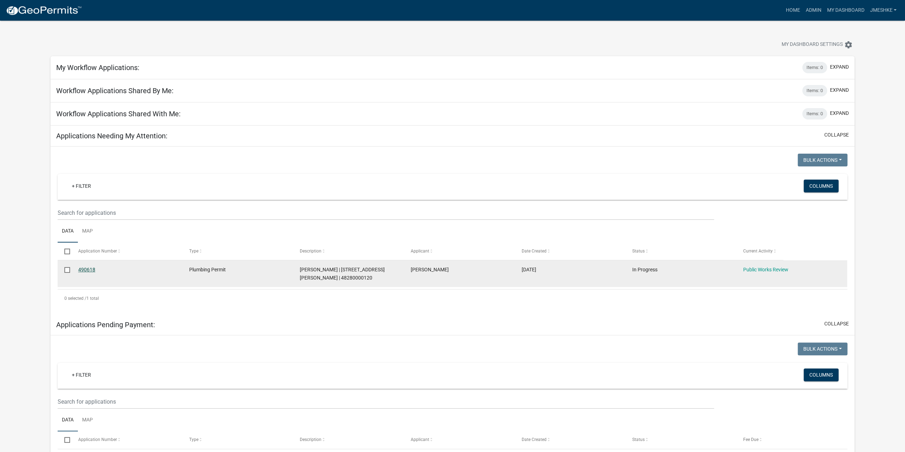
click at [80, 271] on link "490618" at bounding box center [86, 270] width 17 height 6
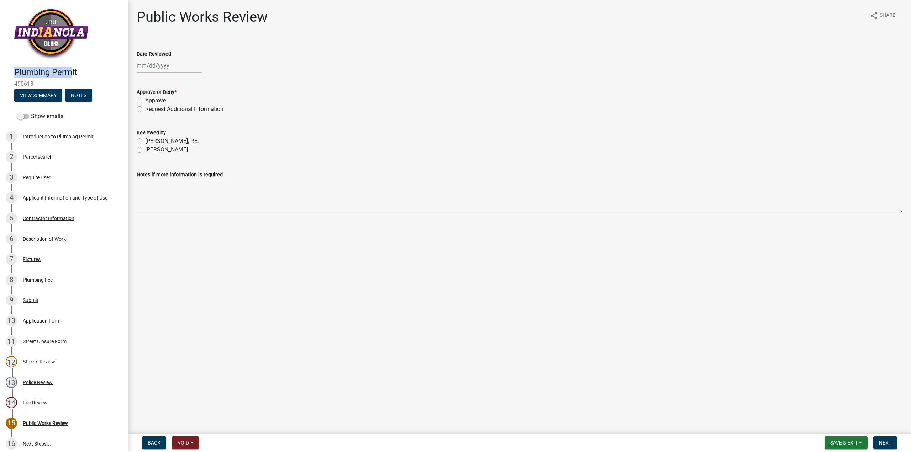
drag, startPoint x: 73, startPoint y: 70, endPoint x: 8, endPoint y: 72, distance: 65.1
click at [8, 72] on div "Plumbing Permit 490618 View Summary Notes" at bounding box center [64, 83] width 117 height 42
click at [51, 73] on h4 "Plumbing Permit" at bounding box center [68, 72] width 108 height 10
